Goal: Task Accomplishment & Management: Manage account settings

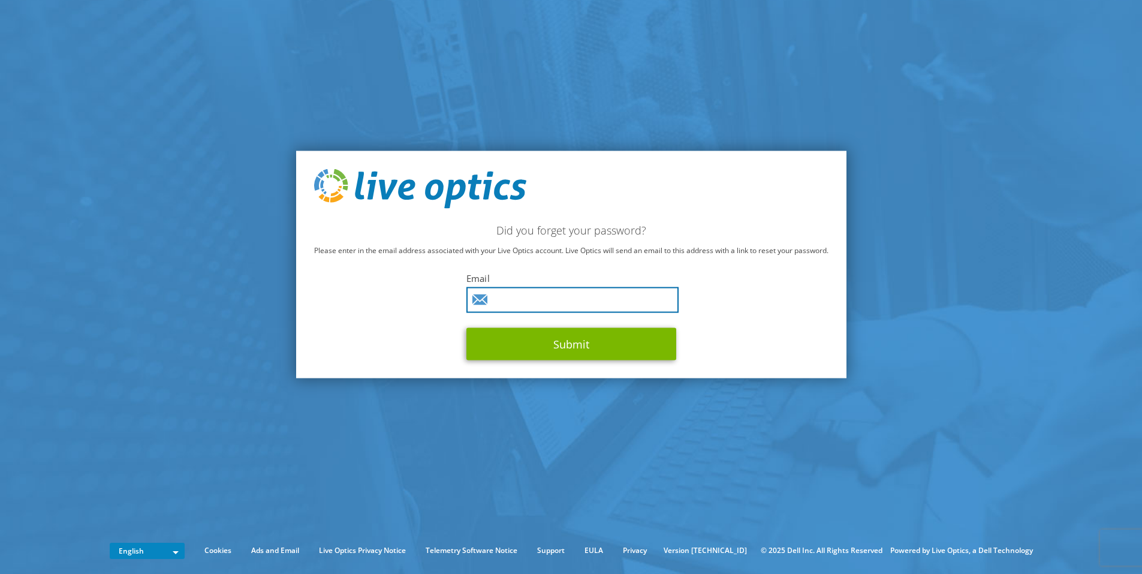
drag, startPoint x: 0, startPoint y: 0, endPoint x: 553, endPoint y: 300, distance: 629.0
click at [553, 300] on input "text" at bounding box center [573, 300] width 212 height 26
type input "hoang.nt@sunshinesolutions.vn"
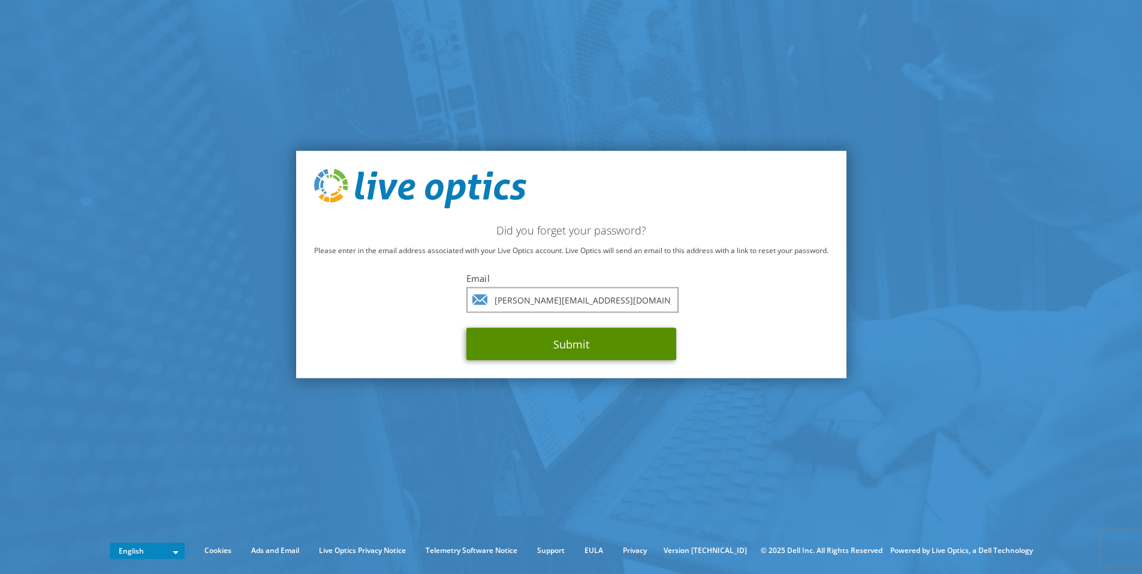
click at [539, 348] on button "Submit" at bounding box center [572, 343] width 210 height 32
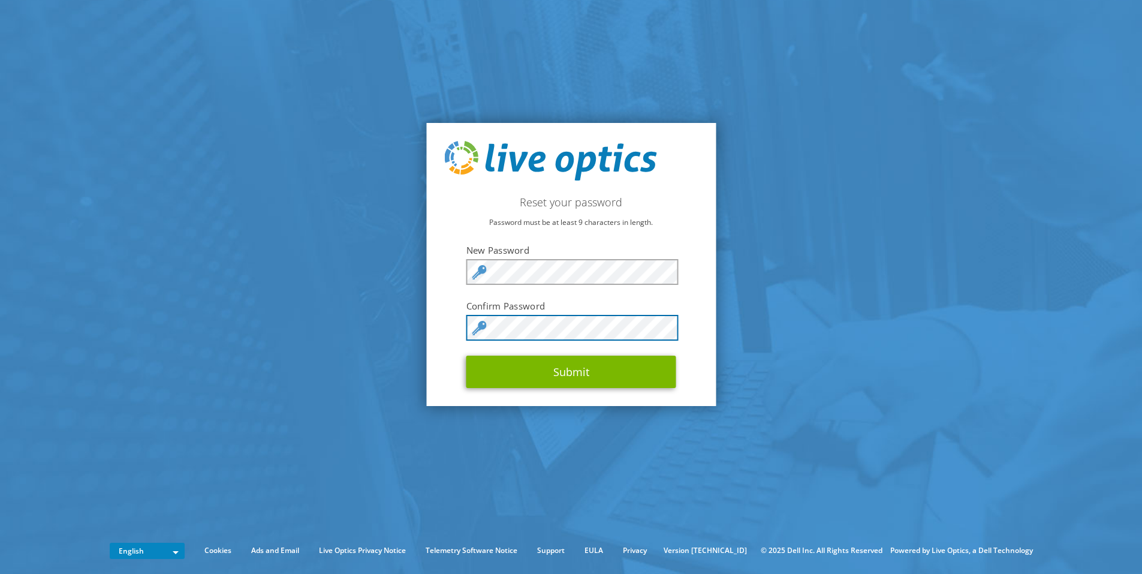
click at [467, 356] on button "Submit" at bounding box center [572, 372] width 210 height 32
